Goal: Navigation & Orientation: Find specific page/section

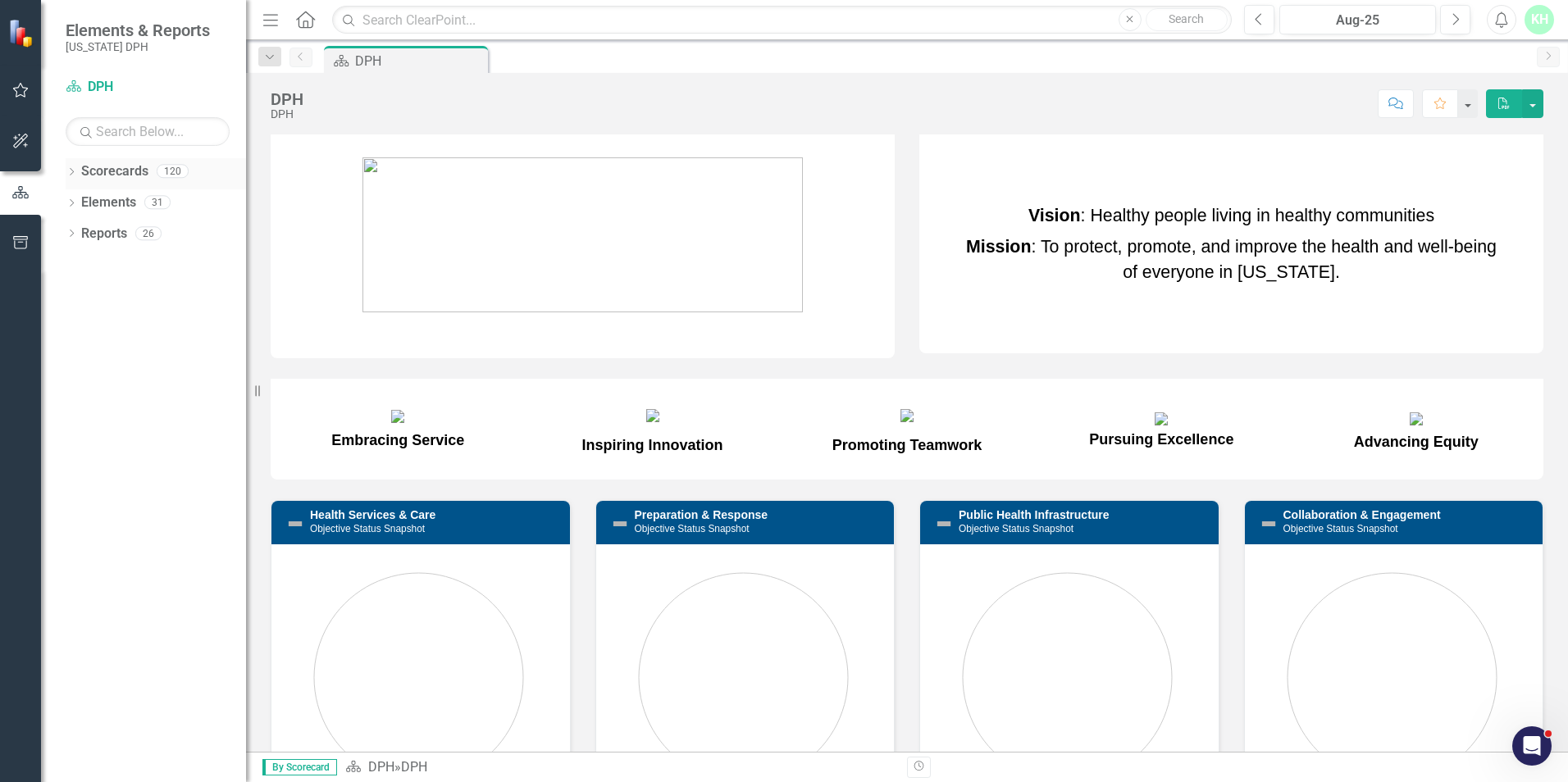
click at [71, 173] on icon "Dropdown" at bounding box center [71, 174] width 12 height 9
click at [109, 203] on link "DPH" at bounding box center [167, 202] width 156 height 19
click at [78, 207] on icon "Dropdown" at bounding box center [80, 201] width 12 height 10
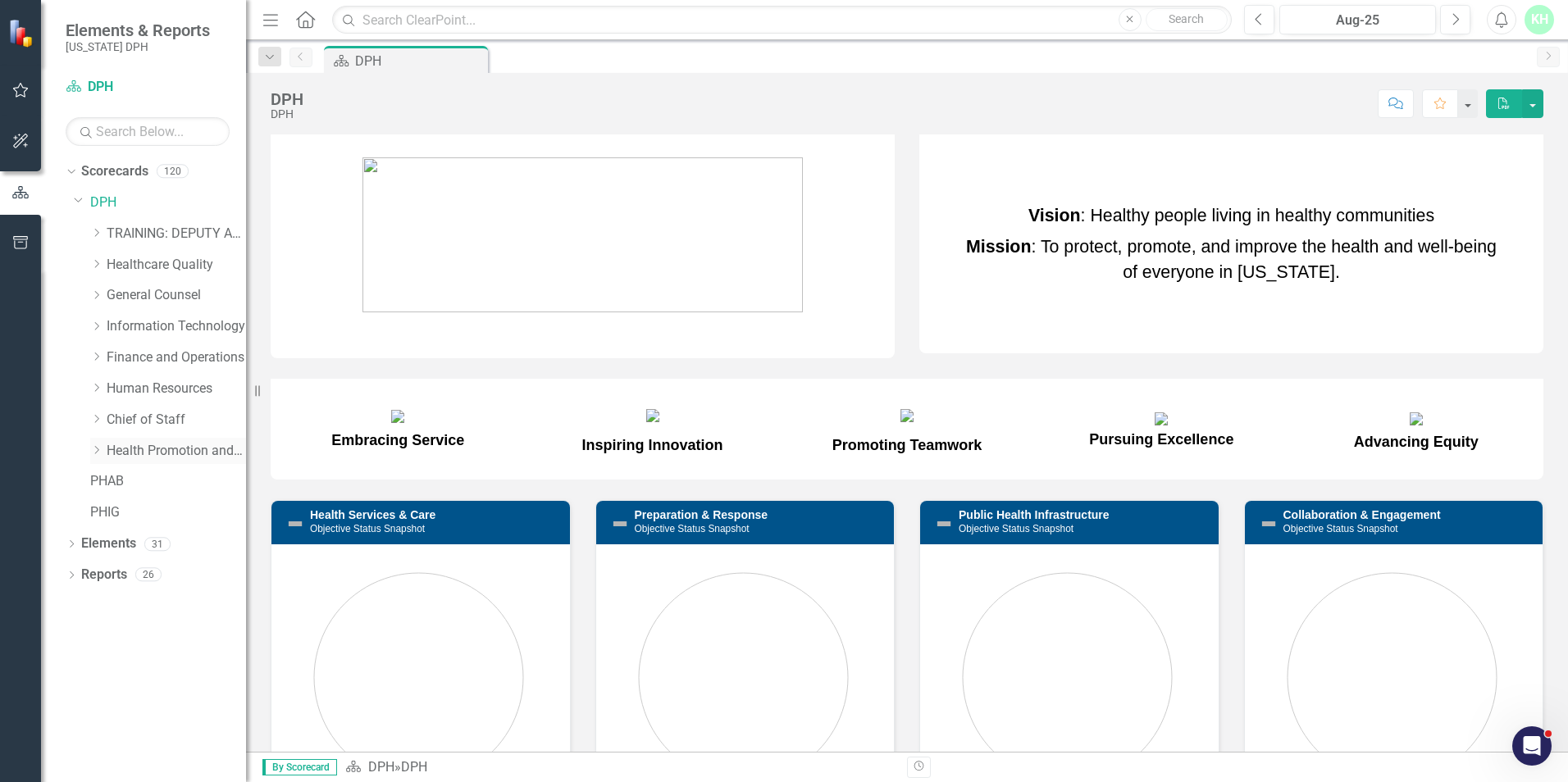
click at [142, 451] on link "Health Promotion and Services" at bounding box center [176, 451] width 140 height 19
click at [100, 449] on icon "Dropdown" at bounding box center [96, 450] width 12 height 10
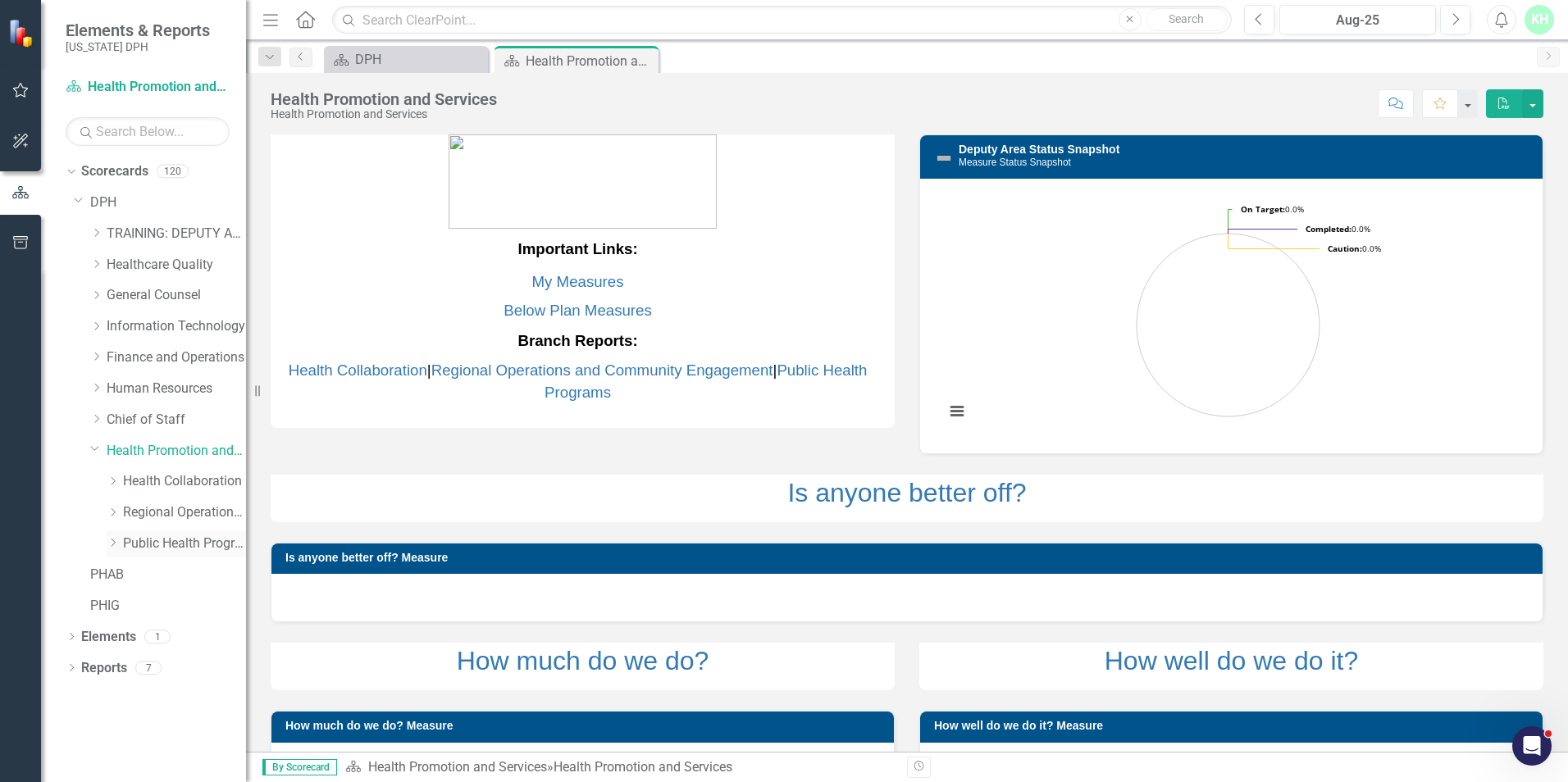
click at [121, 544] on div "Dropdown" at bounding box center [115, 544] width 16 height 14
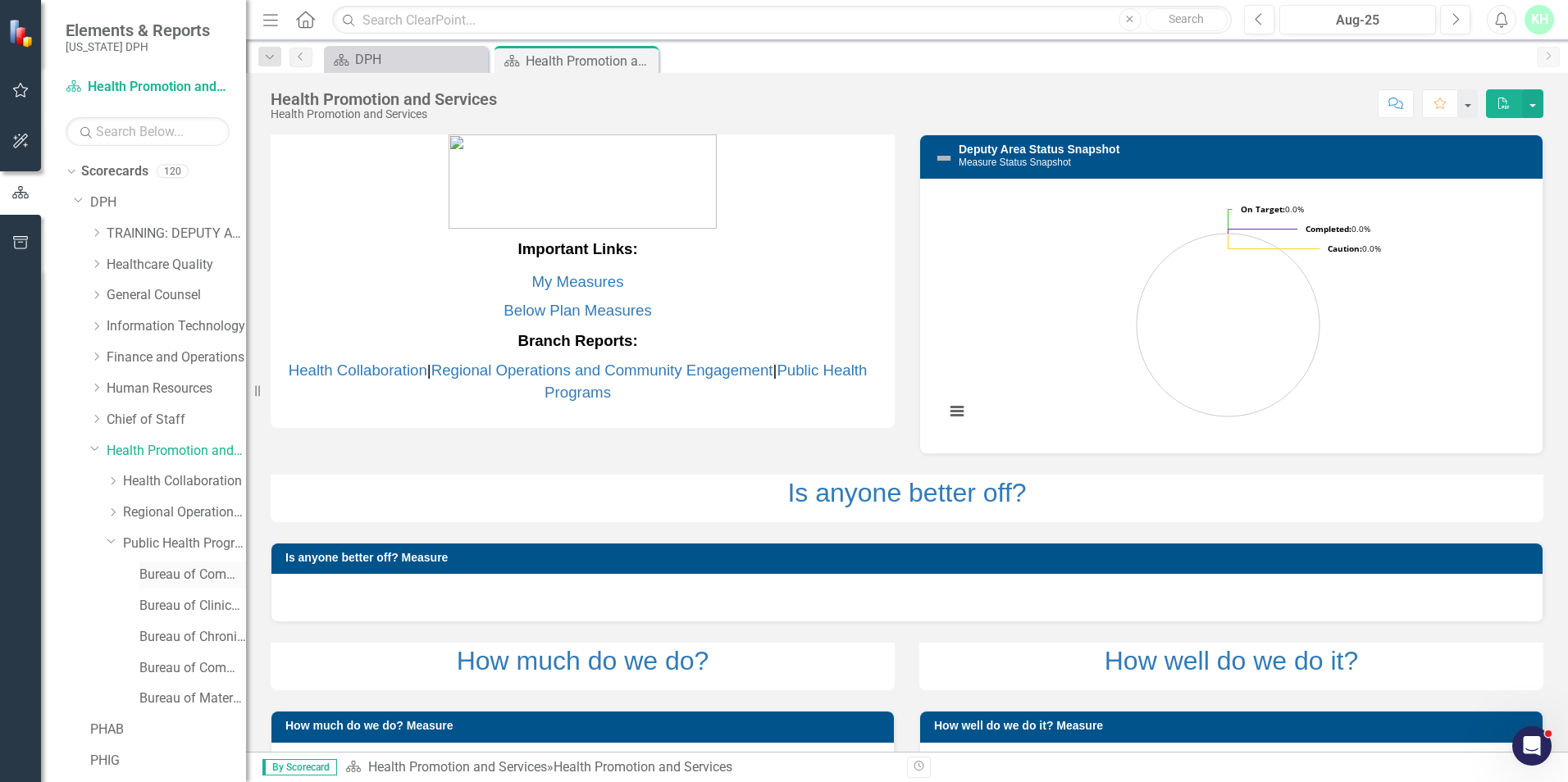
click at [168, 580] on link "Bureau of Communicable Disease Prevention and Control" at bounding box center [193, 574] width 107 height 19
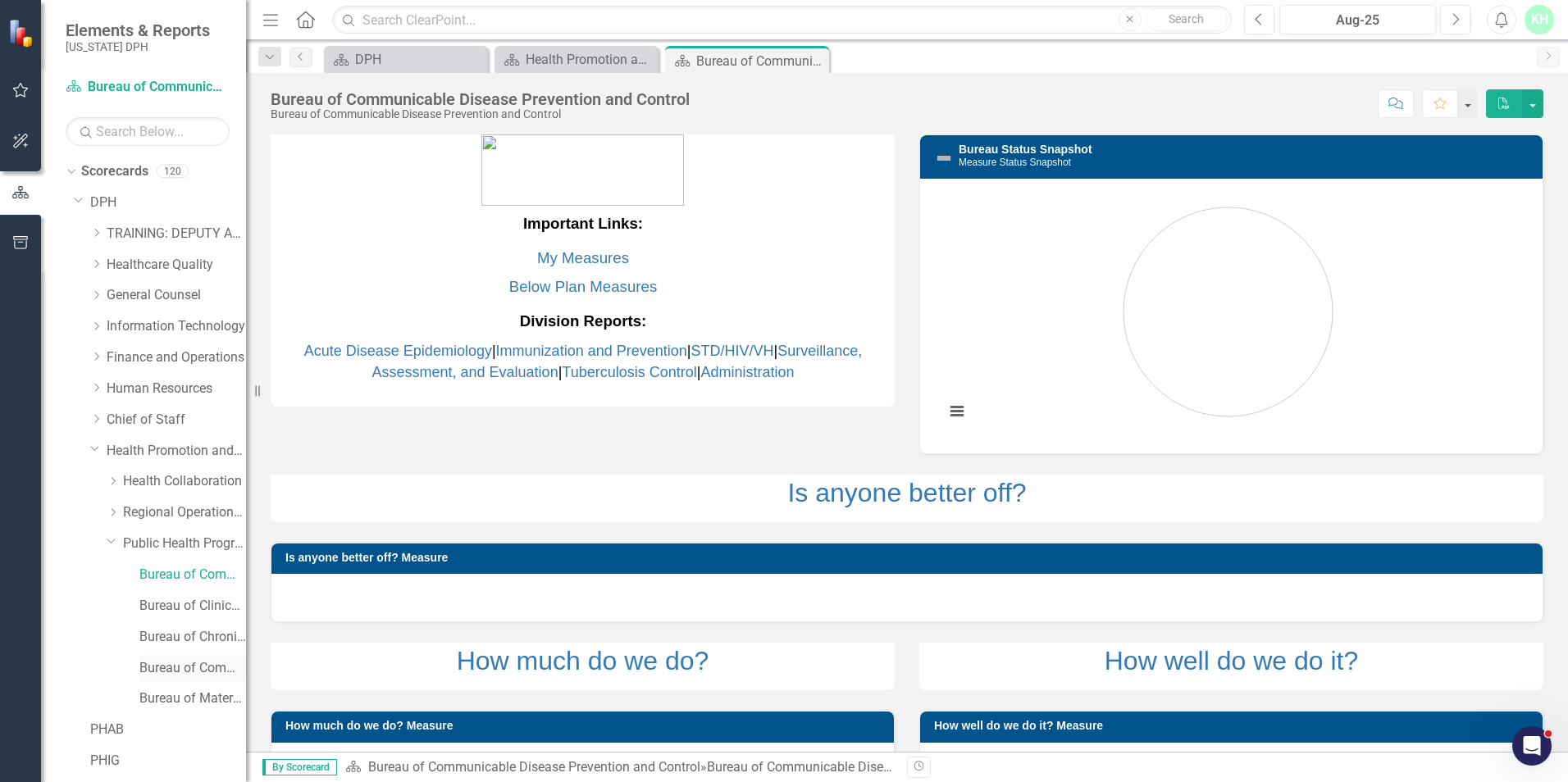
click at [191, 667] on link "Bureau of Community Nutrition Services" at bounding box center [193, 668] width 107 height 19
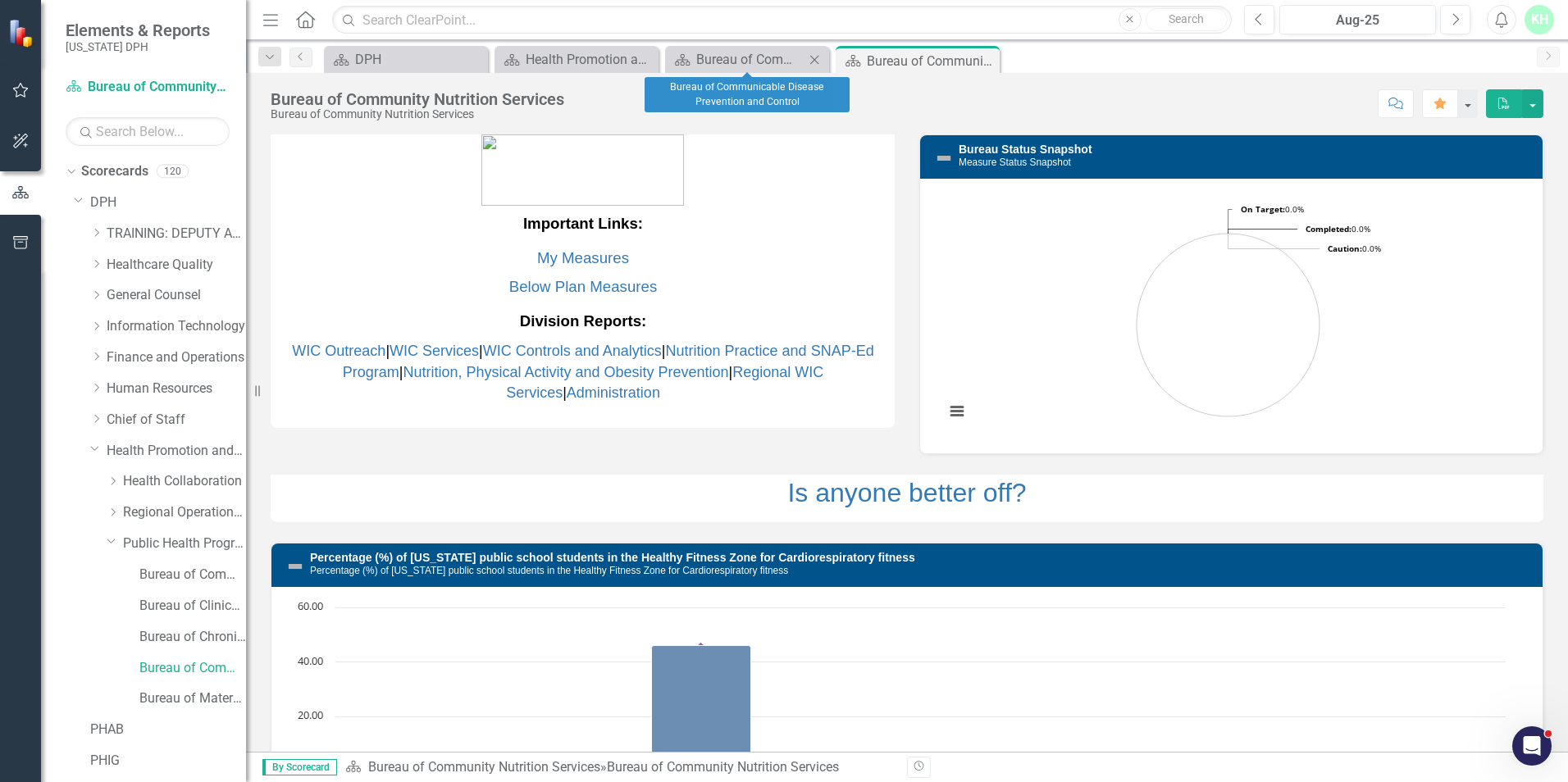
click at [812, 59] on icon "Close" at bounding box center [814, 60] width 16 height 13
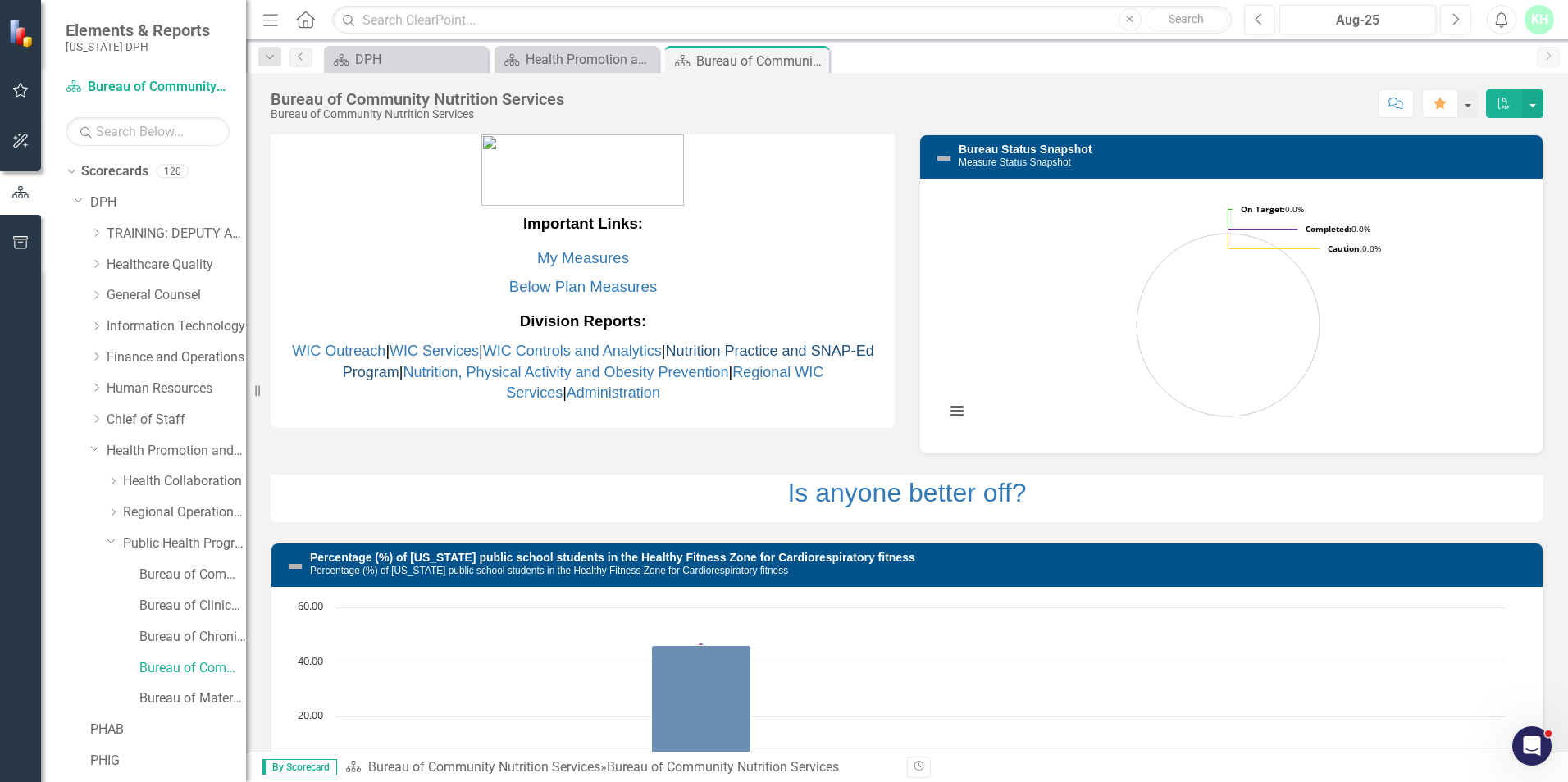
click at [722, 356] on link "Nutrition Practice and SNAP-Ed Program" at bounding box center [608, 362] width 532 height 37
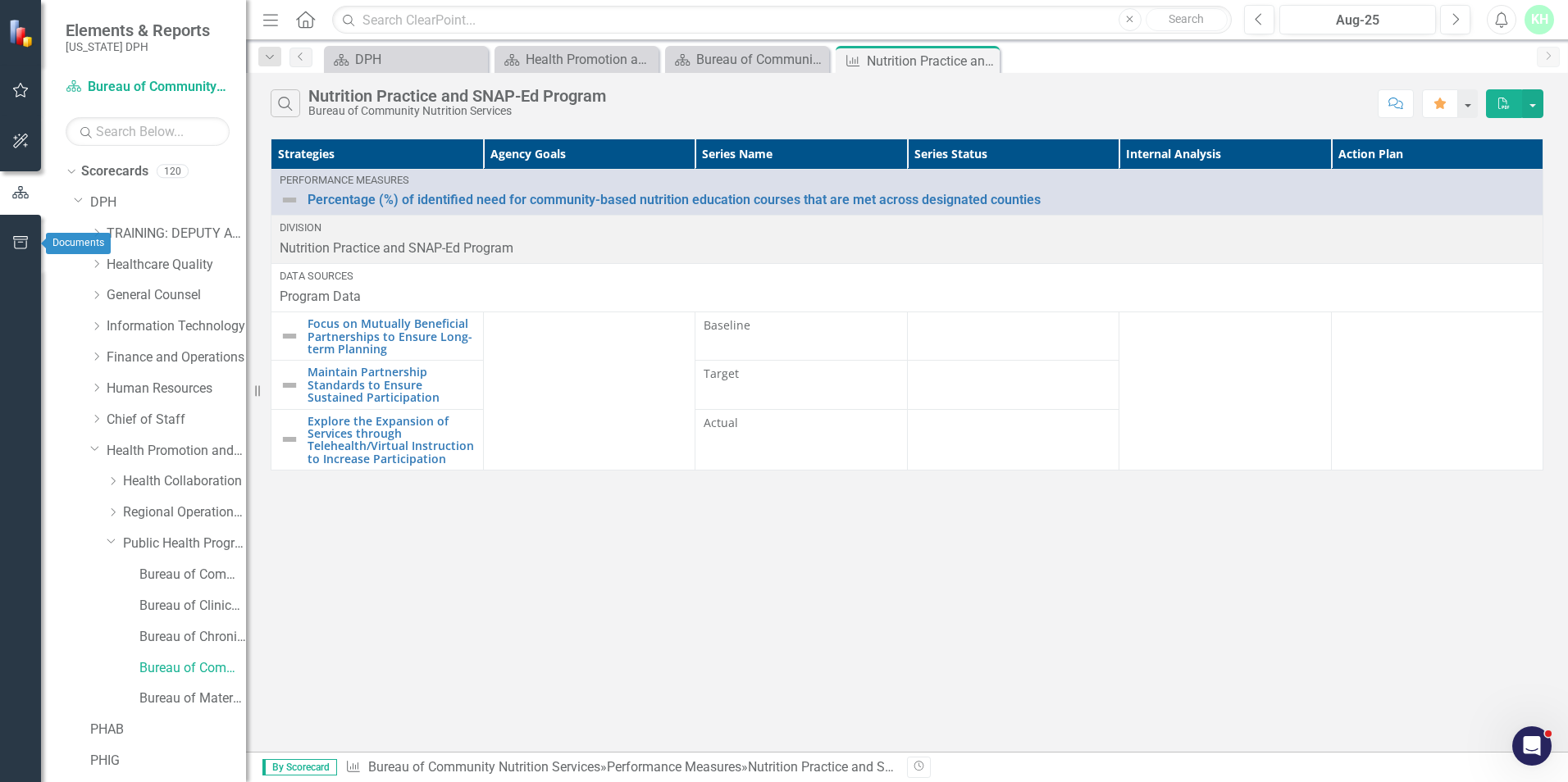
click at [15, 248] on icon "button" at bounding box center [20, 242] width 17 height 13
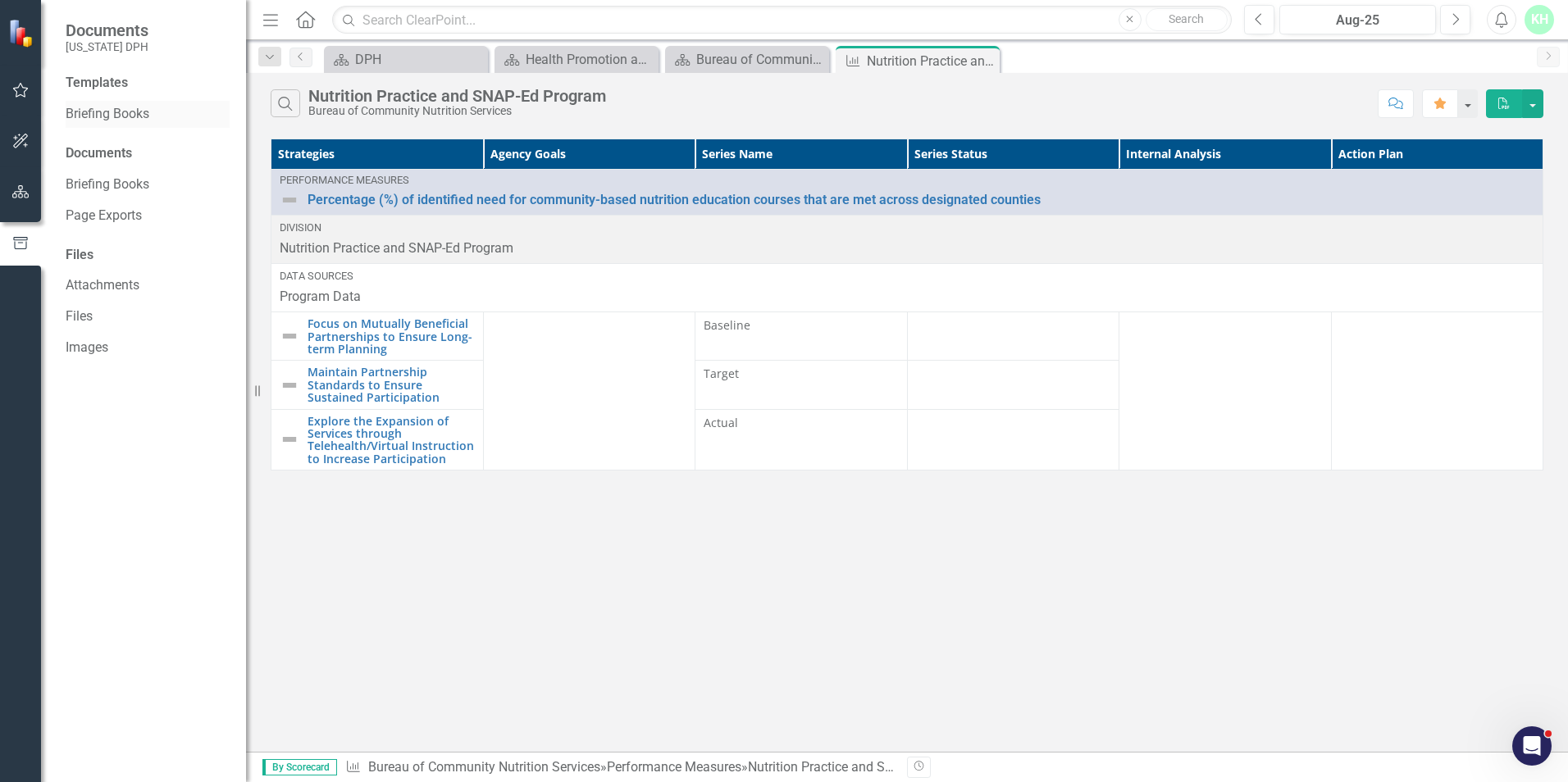
click at [127, 113] on link "Briefing Books" at bounding box center [148, 114] width 164 height 19
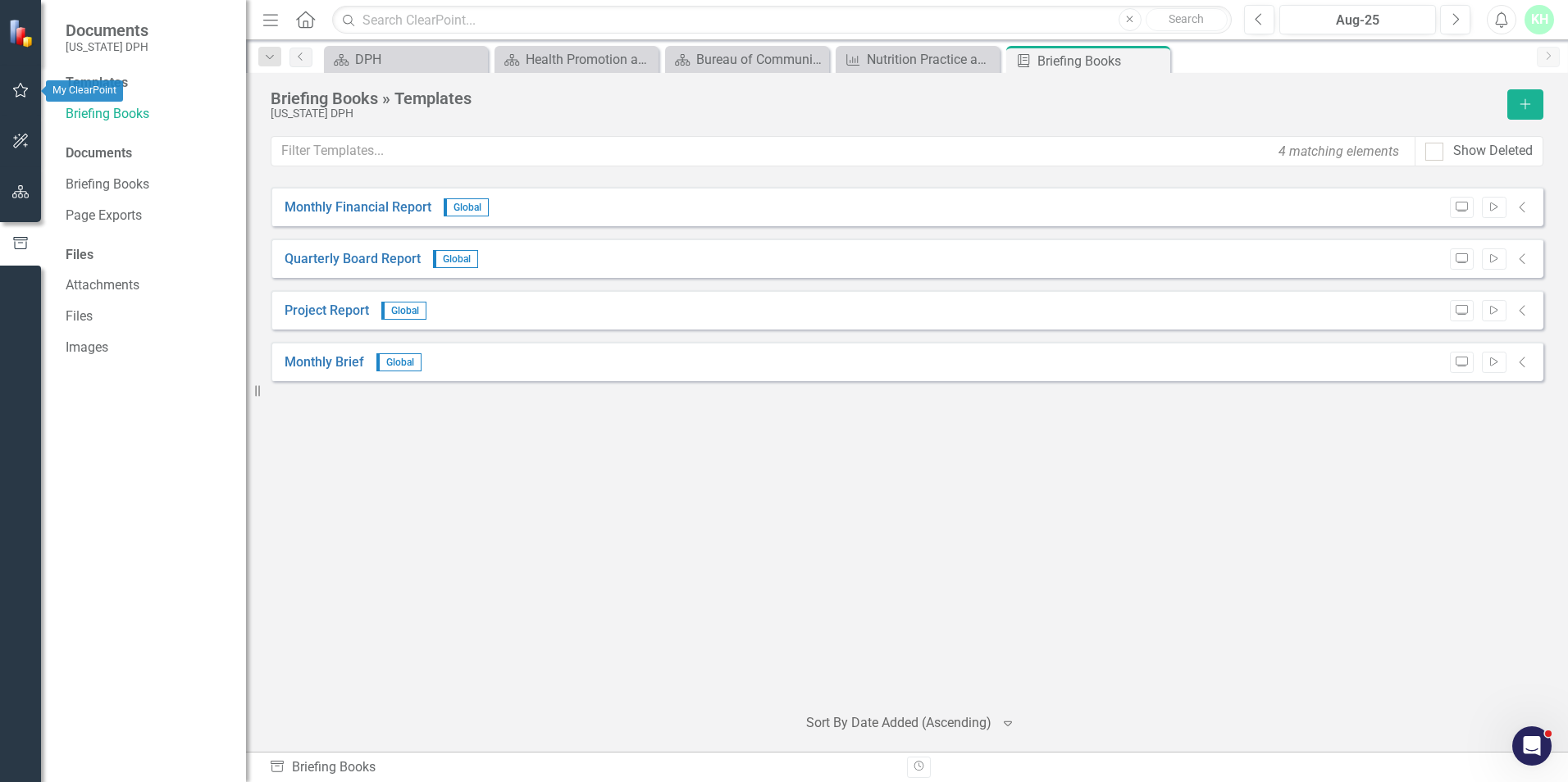
click at [15, 78] on button "button" at bounding box center [20, 91] width 37 height 35
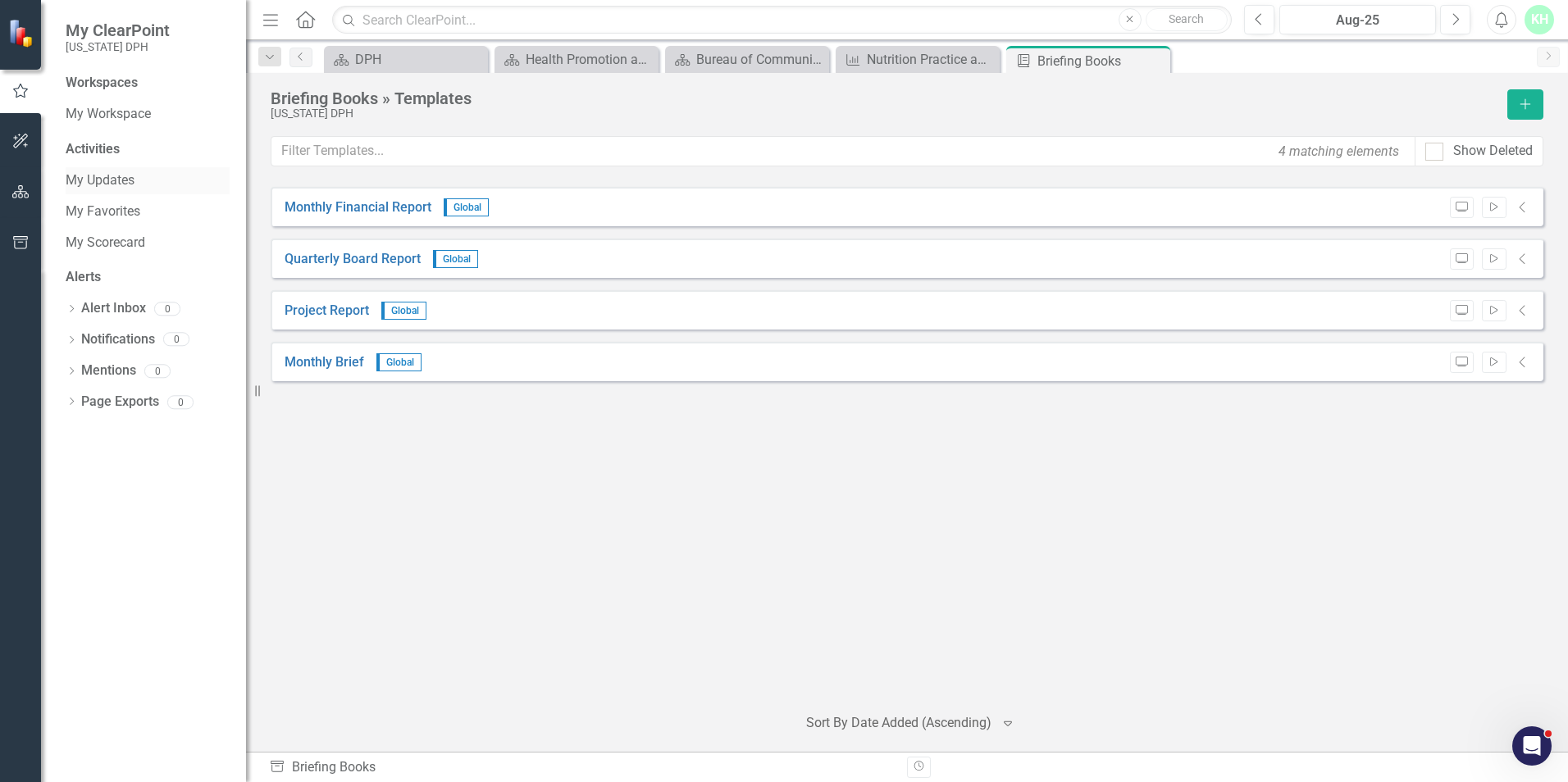
click at [113, 182] on link "My Updates" at bounding box center [148, 180] width 164 height 19
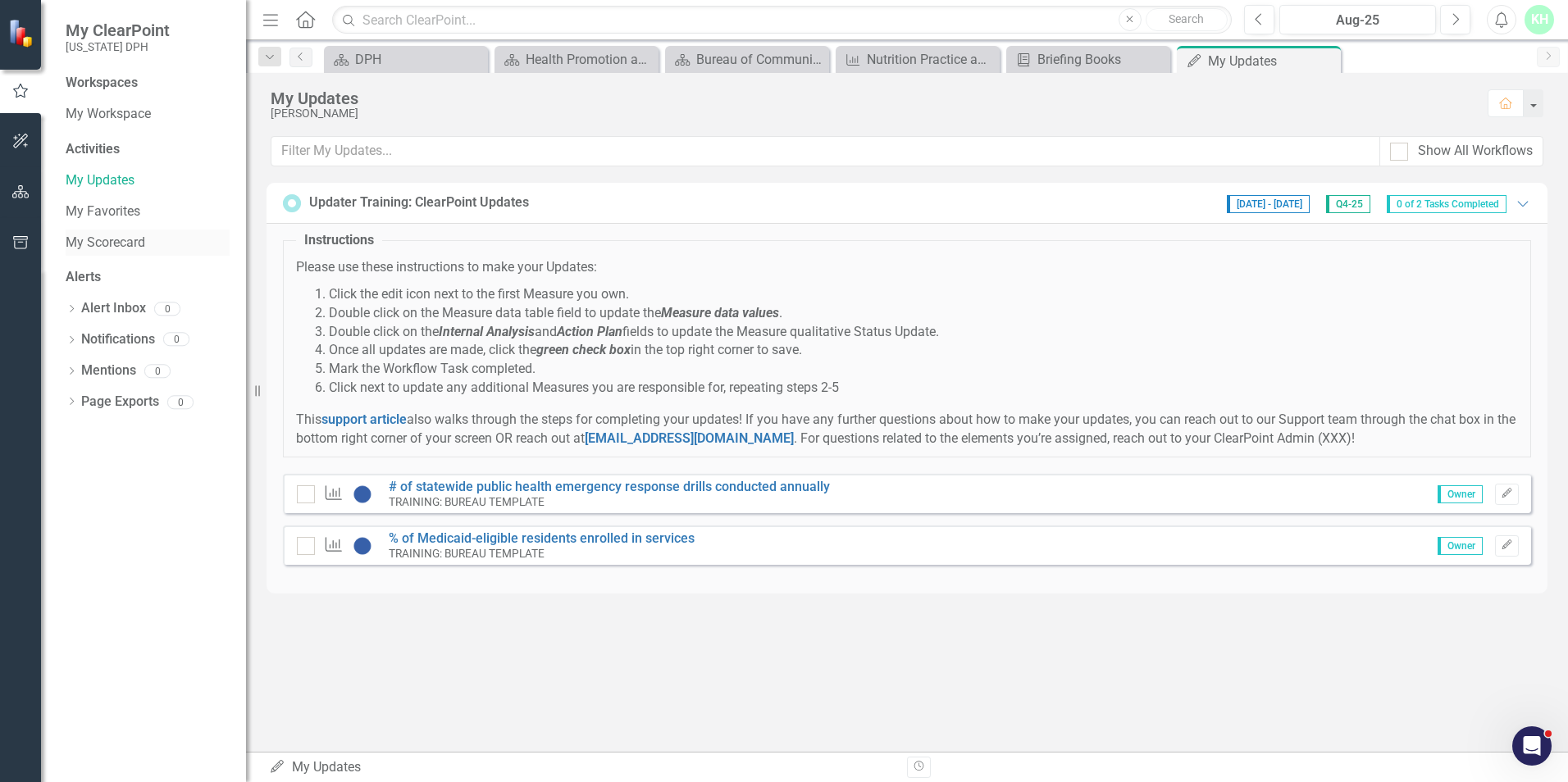
click at [118, 243] on link "My Scorecard" at bounding box center [148, 242] width 164 height 19
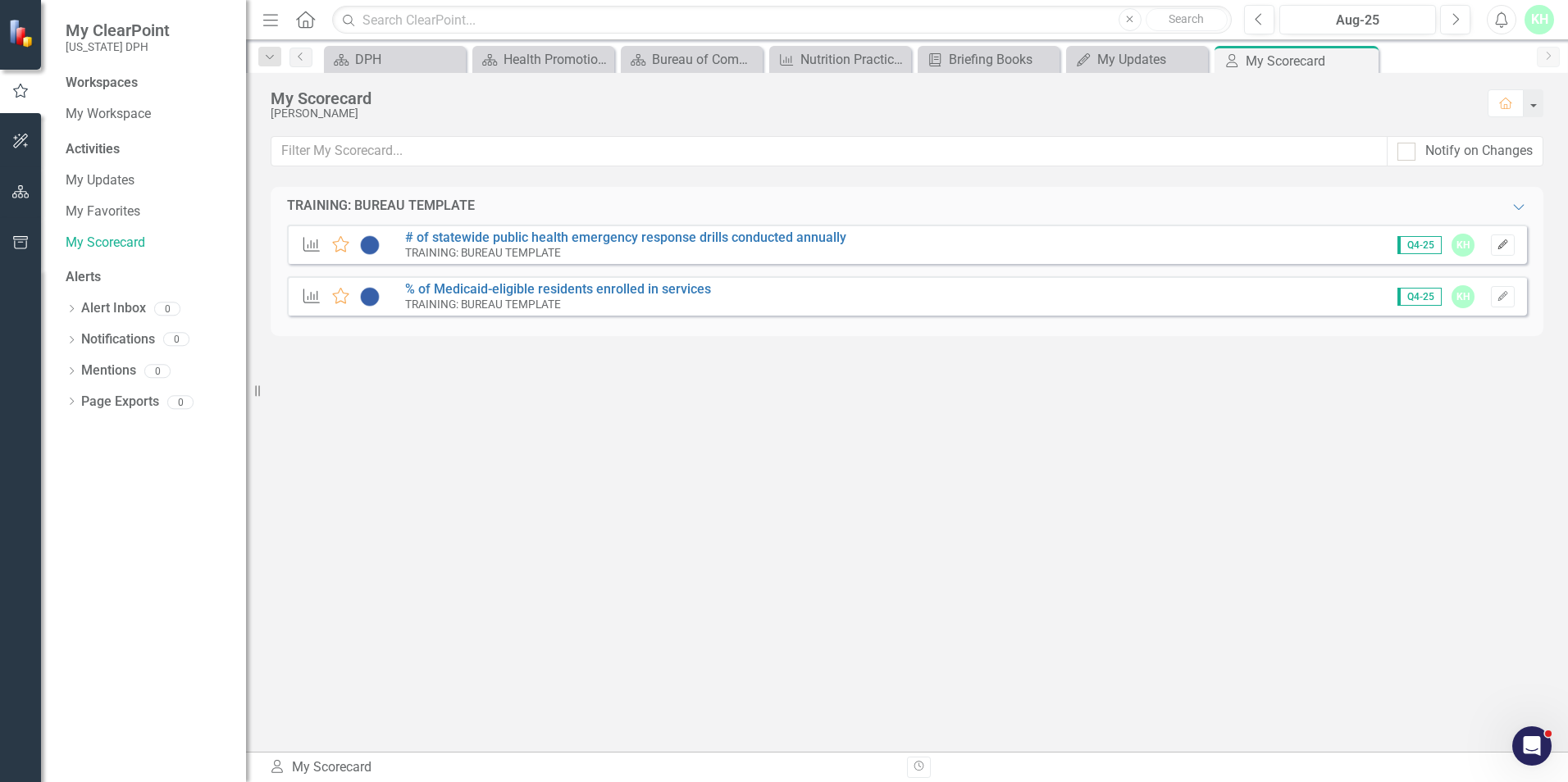
click at [1507, 248] on icon "Edit" at bounding box center [1503, 245] width 12 height 10
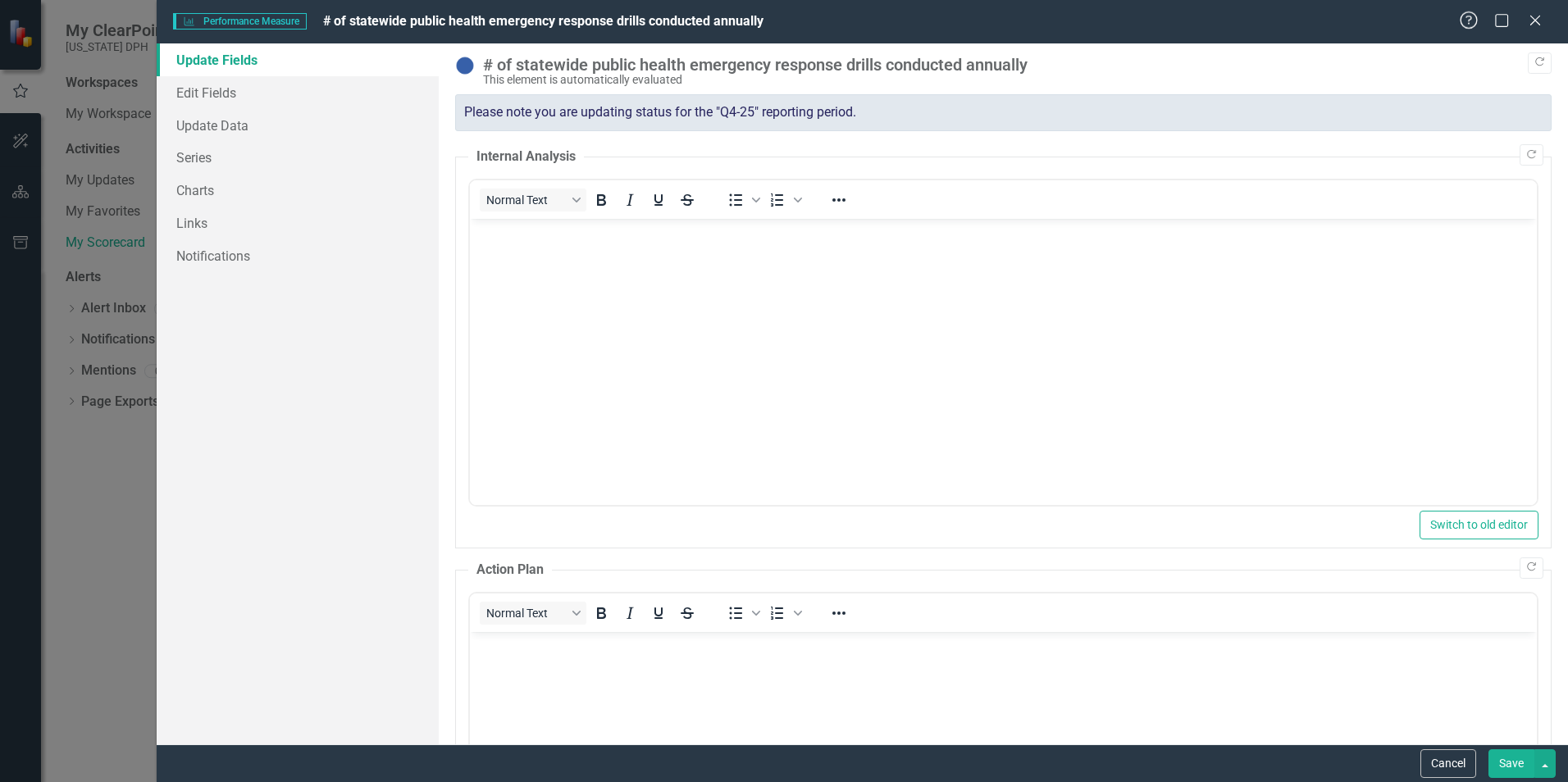
click at [1470, 21] on icon "Help" at bounding box center [1468, 20] width 20 height 15
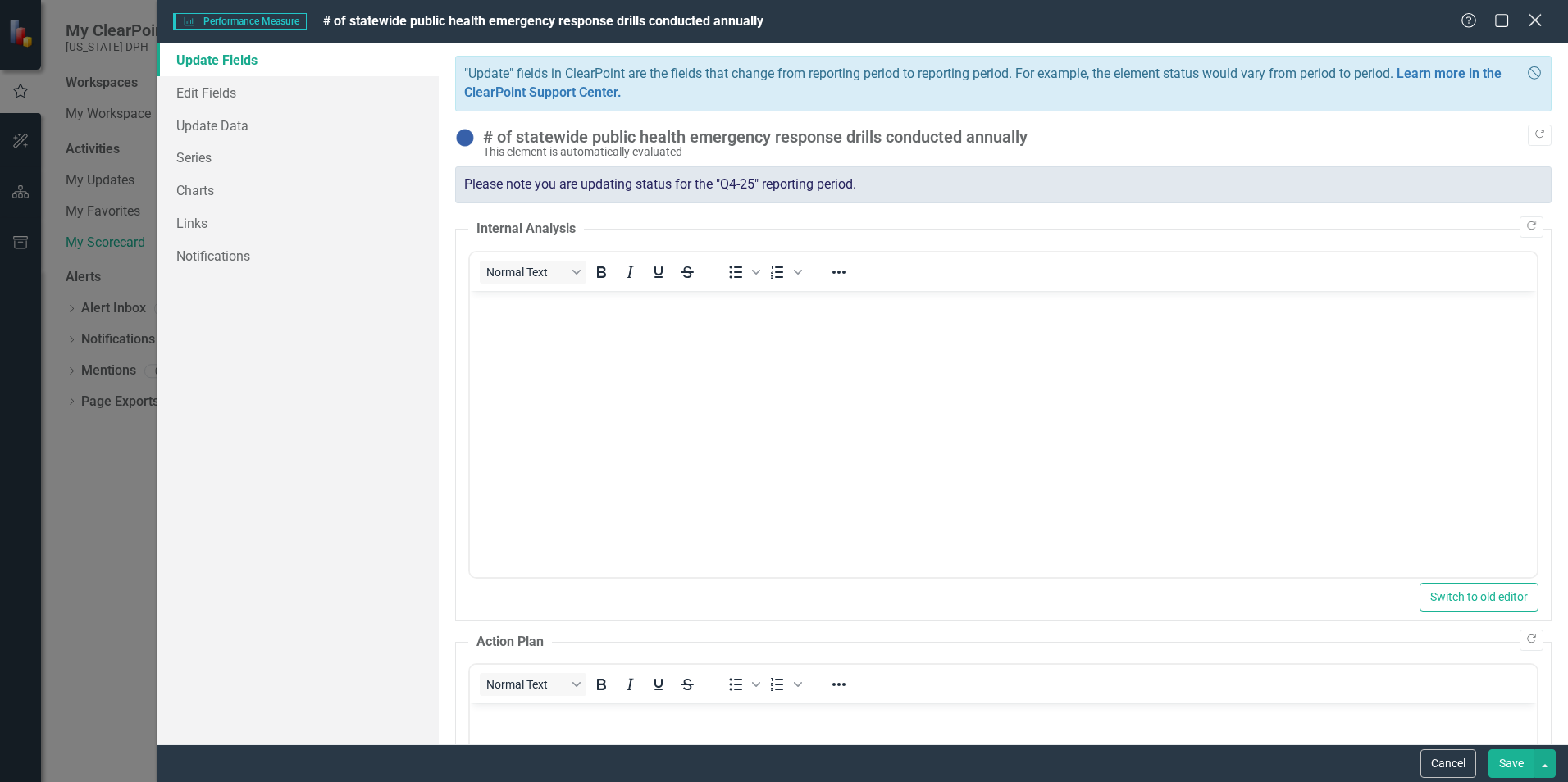
click at [1540, 27] on icon "Close" at bounding box center [1534, 20] width 20 height 15
